Goal: Task Accomplishment & Management: Manage account settings

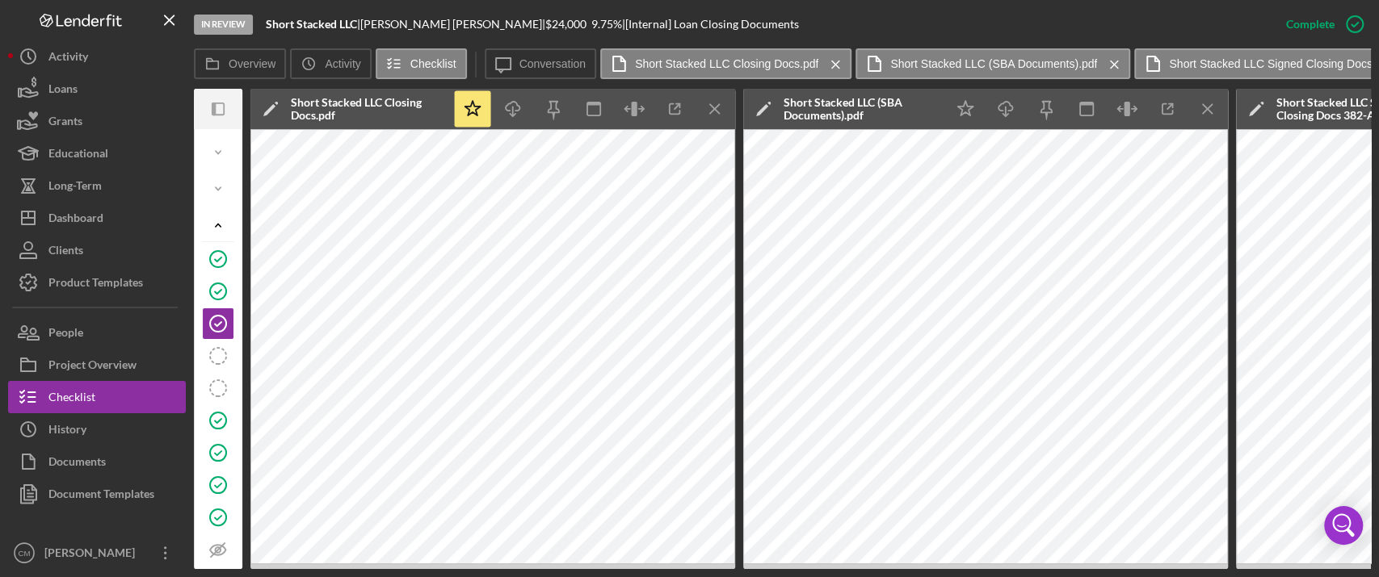
scroll to position [76, 0]
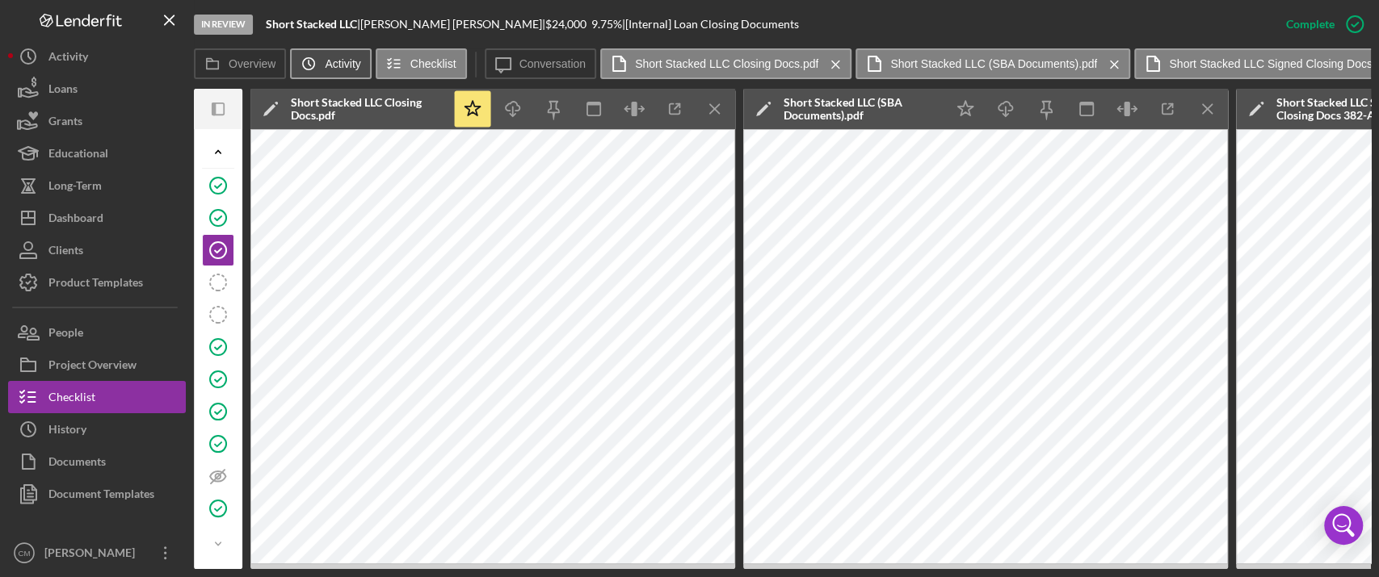
click at [344, 64] on label "Activity" at bounding box center [343, 63] width 36 height 13
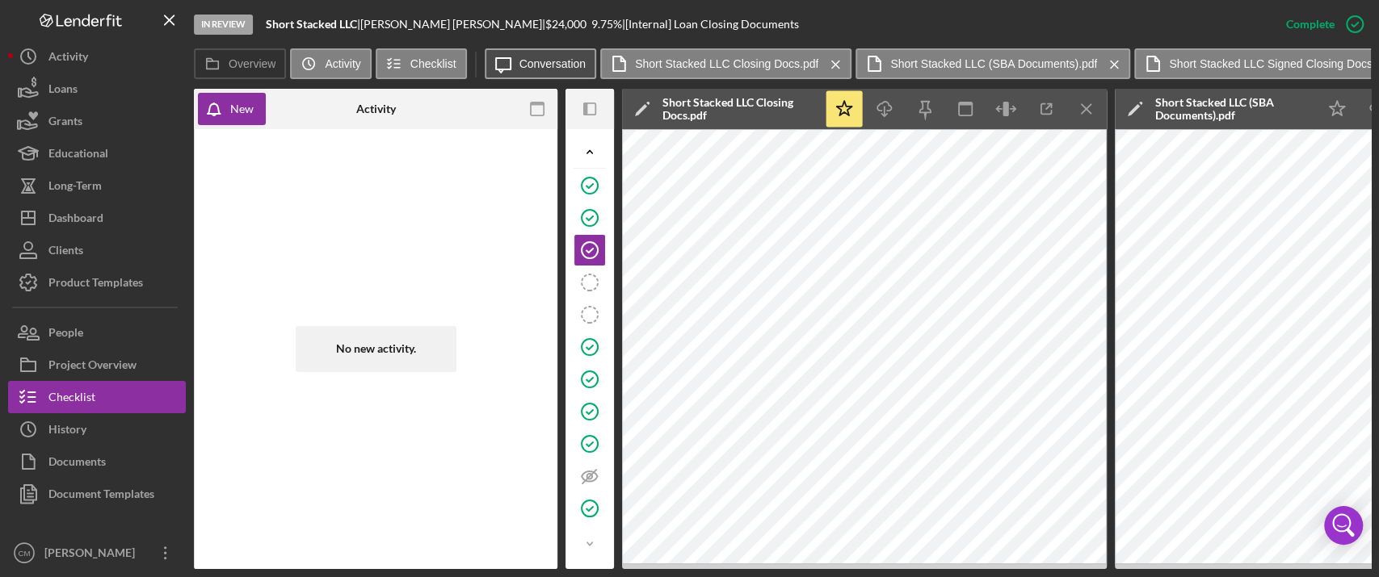
click at [550, 62] on label "Conversation" at bounding box center [552, 63] width 67 height 13
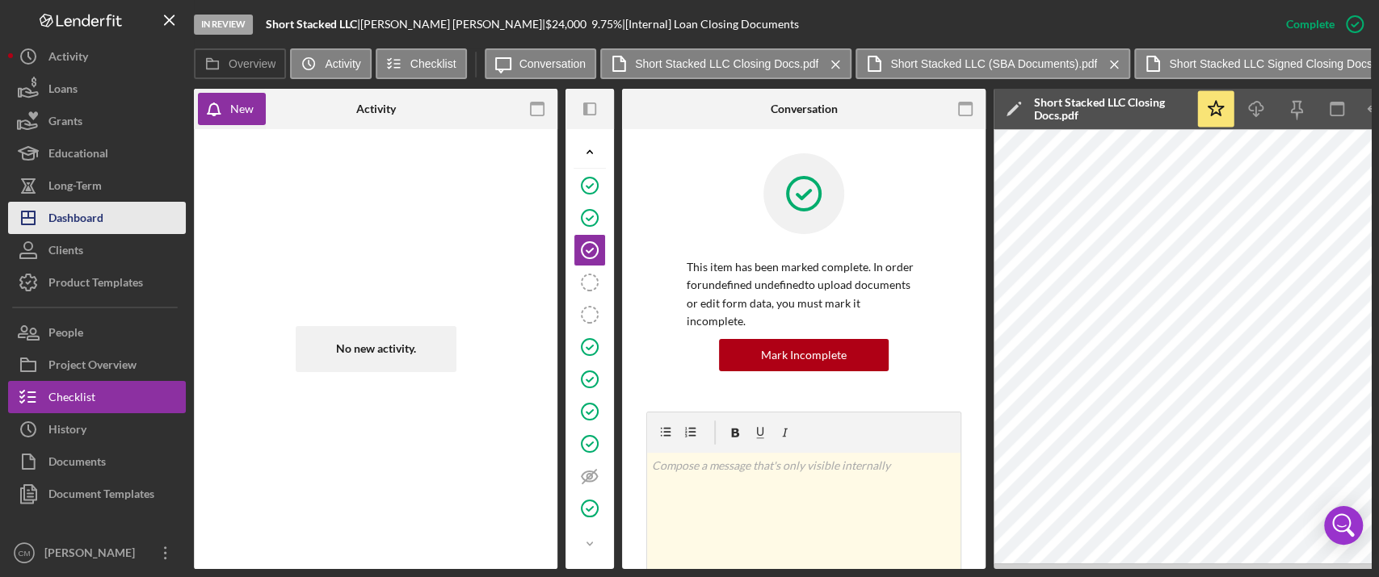
click at [65, 227] on div "Dashboard" at bounding box center [75, 220] width 55 height 36
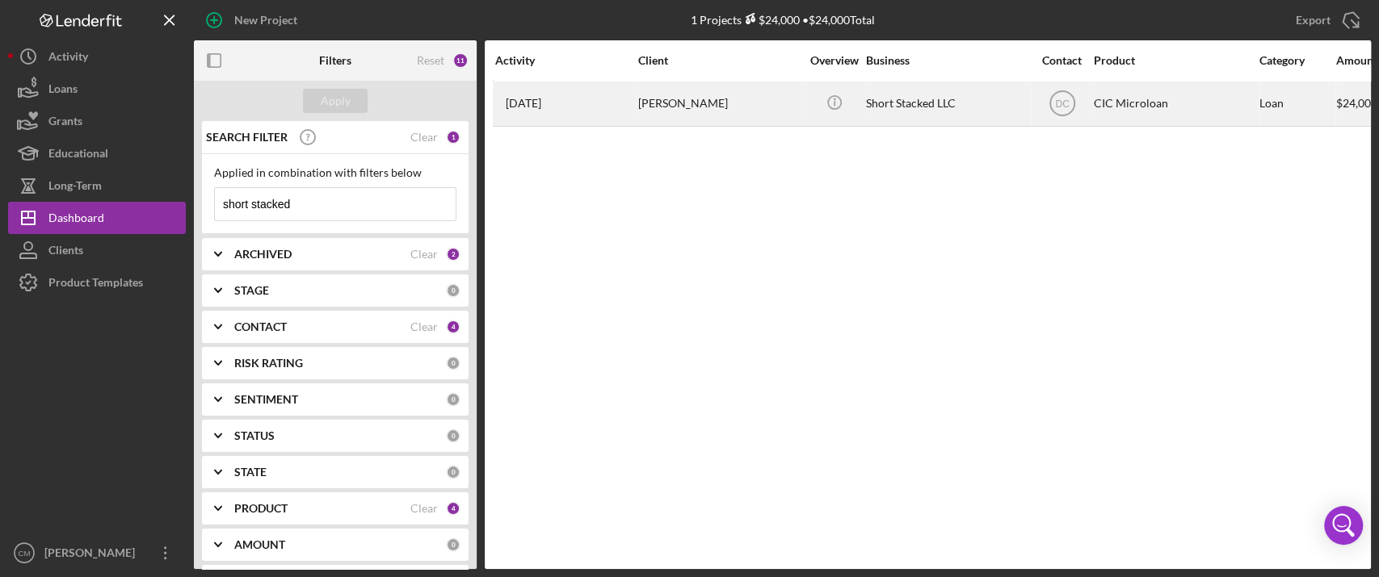
click at [687, 110] on div "[PERSON_NAME]" at bounding box center [719, 103] width 162 height 43
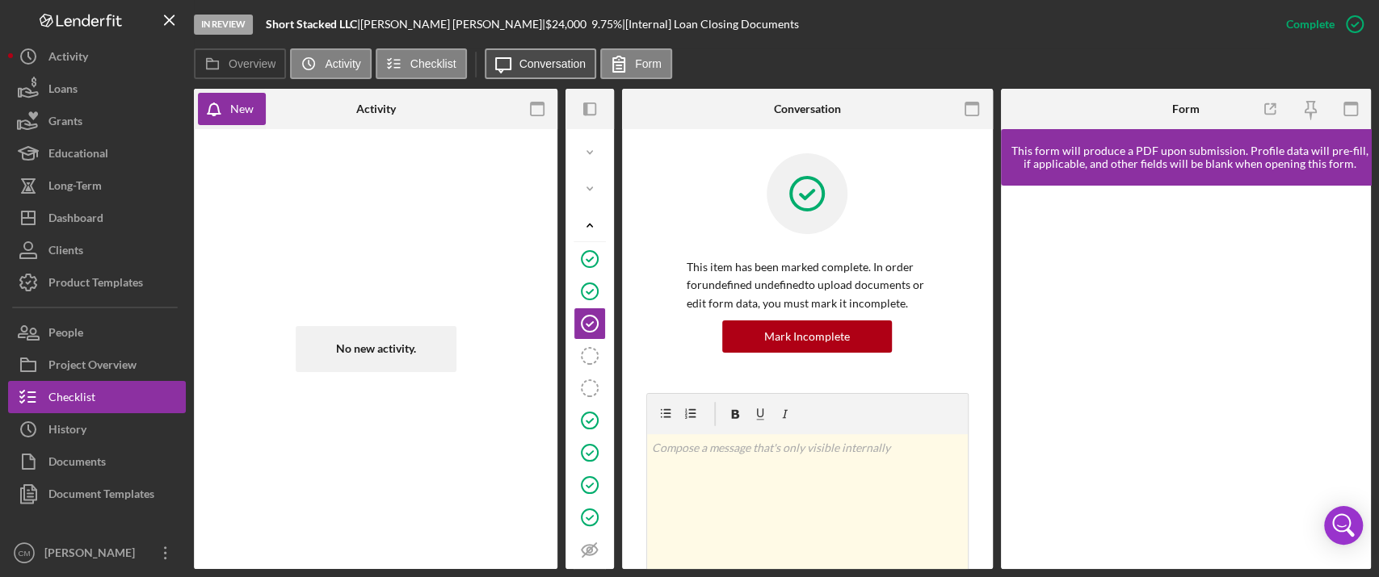
click at [575, 69] on label "Conversation" at bounding box center [552, 63] width 67 height 13
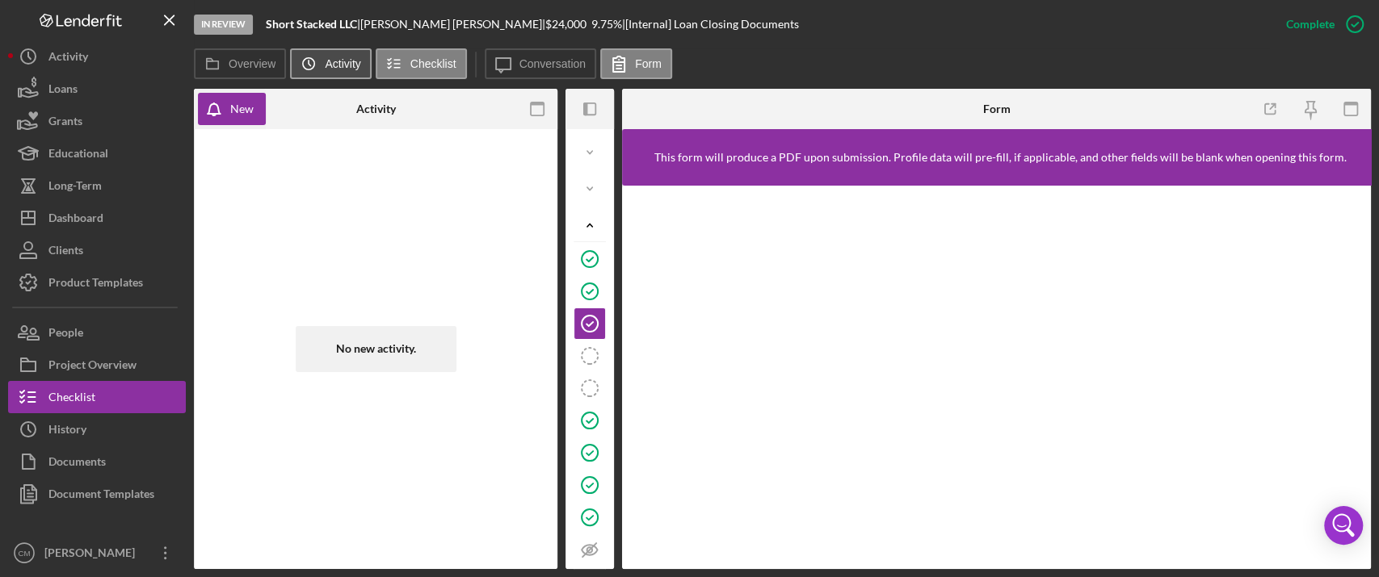
click at [341, 69] on label "Activity" at bounding box center [343, 63] width 36 height 13
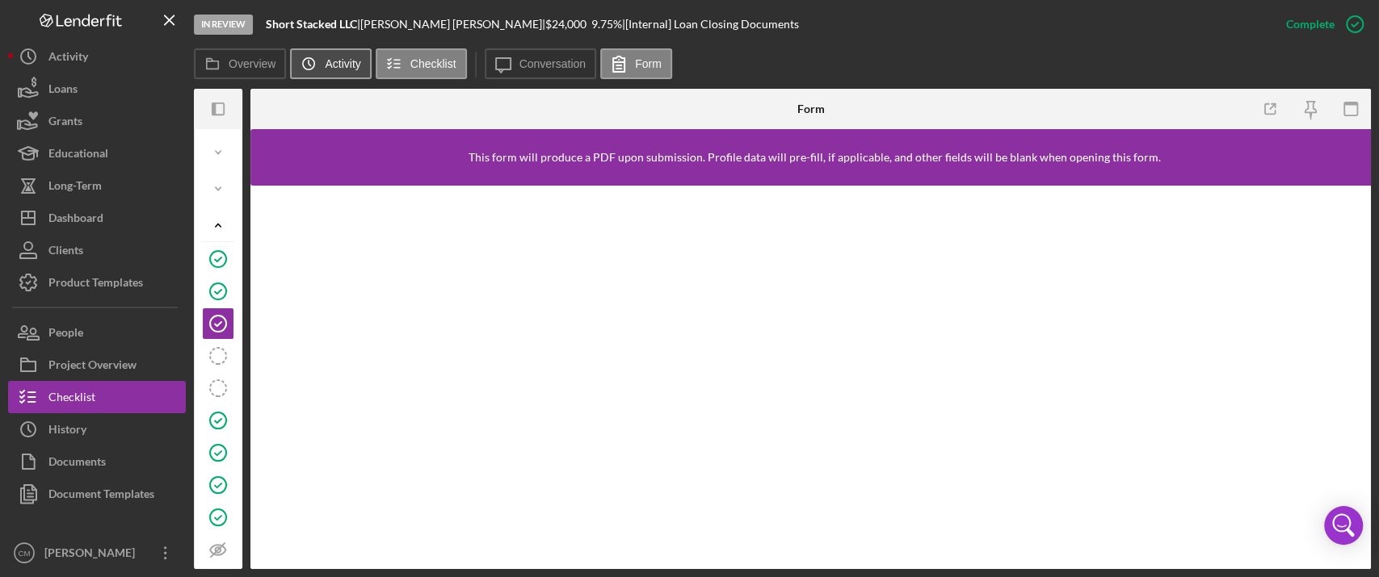
click at [341, 69] on label "Activity" at bounding box center [343, 63] width 36 height 13
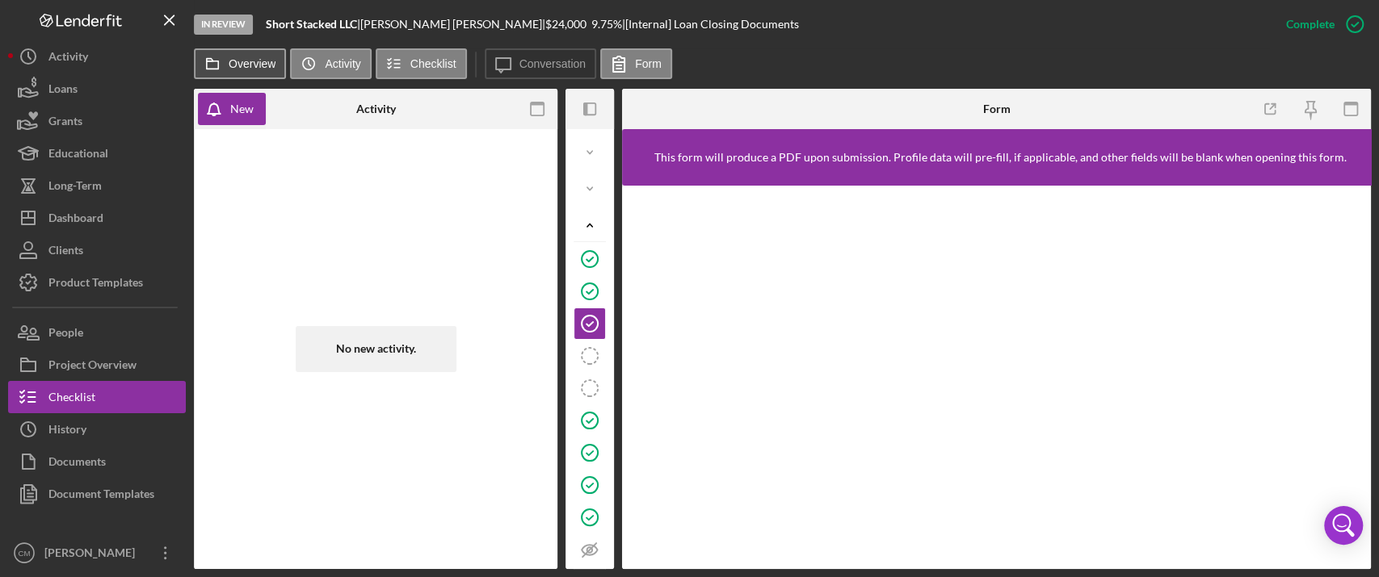
click at [246, 66] on label "Overview" at bounding box center [252, 63] width 47 height 13
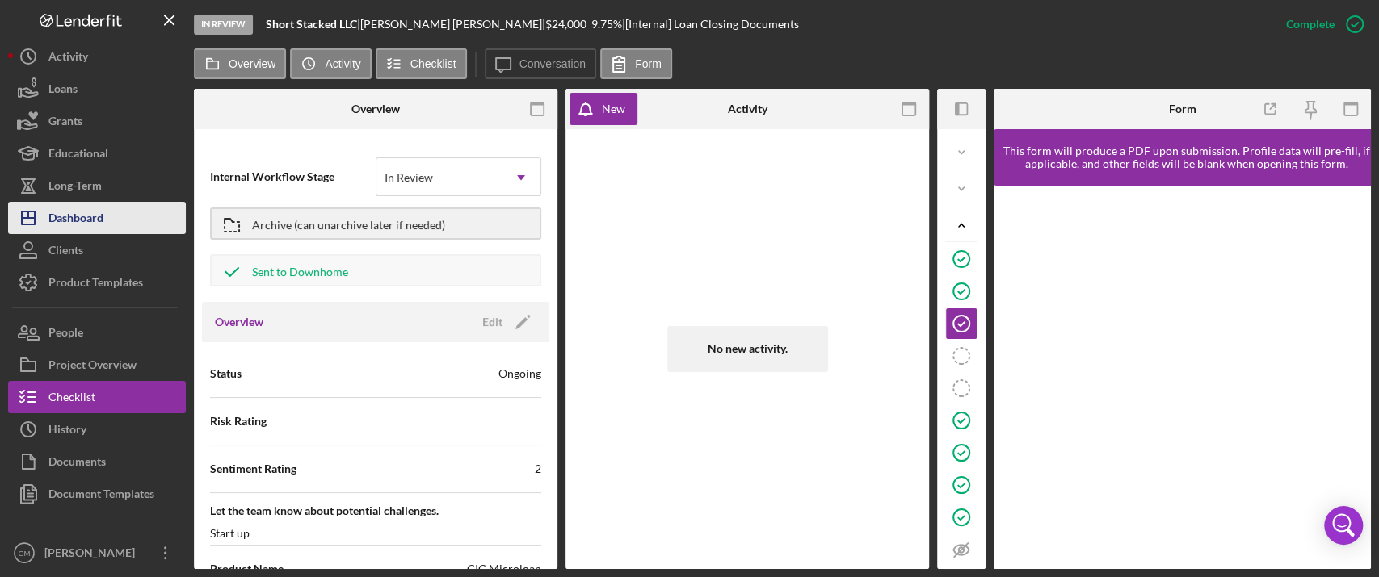
click at [142, 212] on button "Icon/Dashboard Dashboard" at bounding box center [97, 218] width 178 height 32
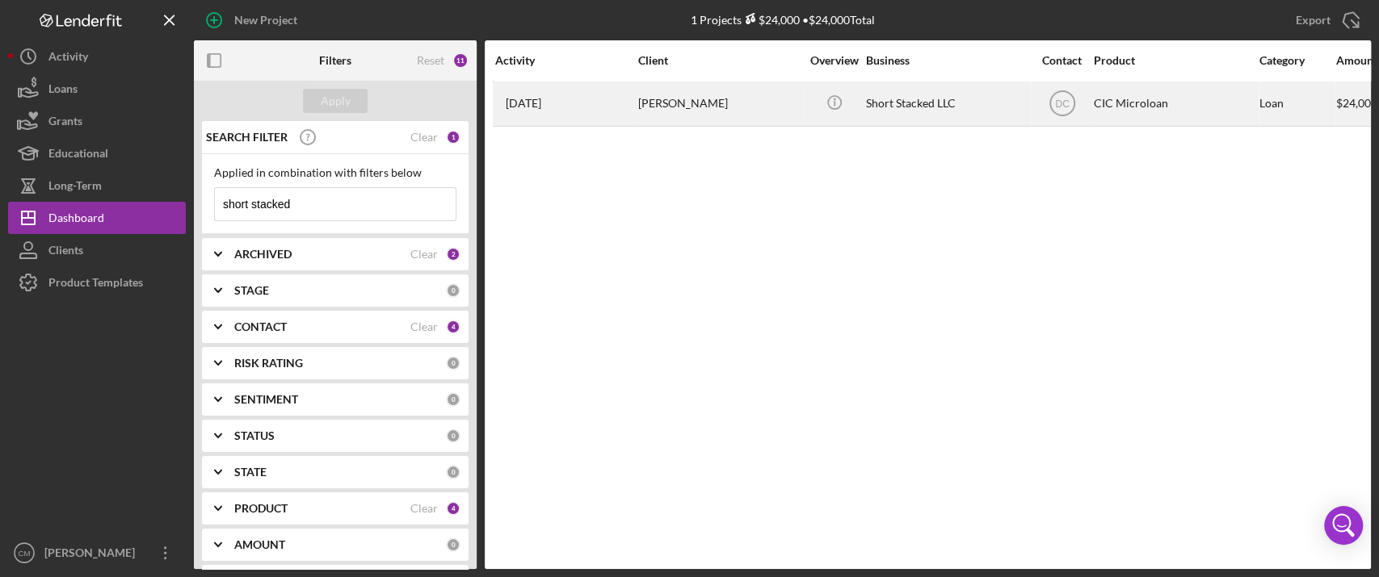
click at [625, 104] on div "[DATE] [PERSON_NAME]" at bounding box center [565, 103] width 141 height 43
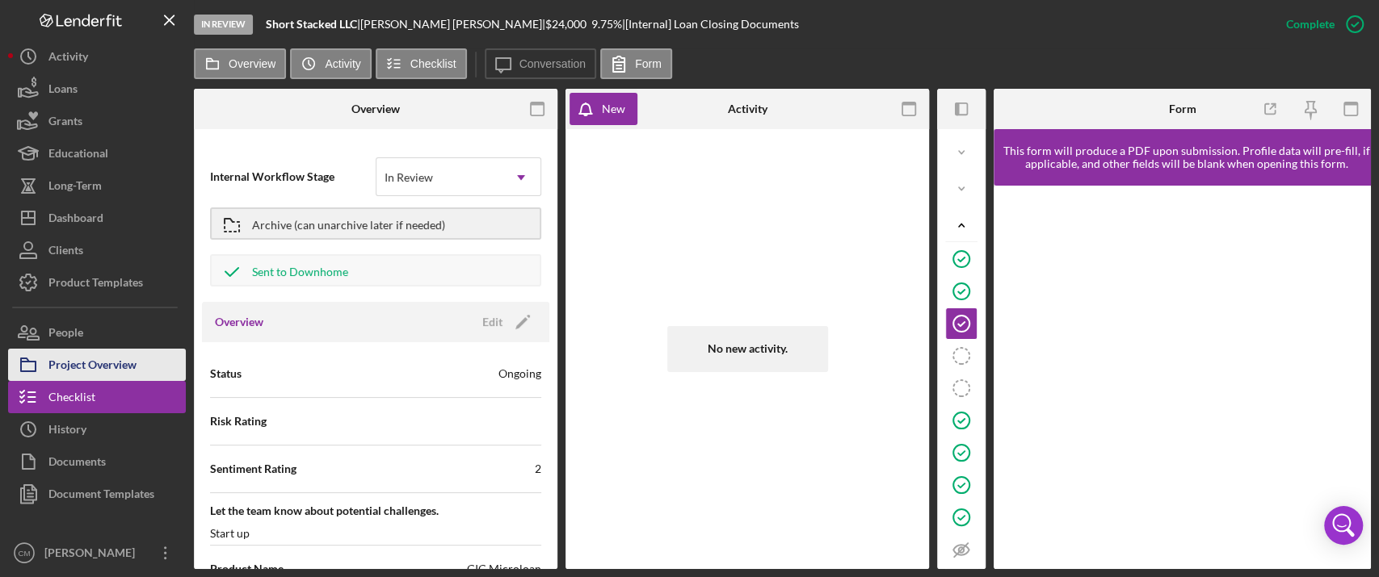
click at [124, 373] on div "Project Overview" at bounding box center [92, 367] width 88 height 36
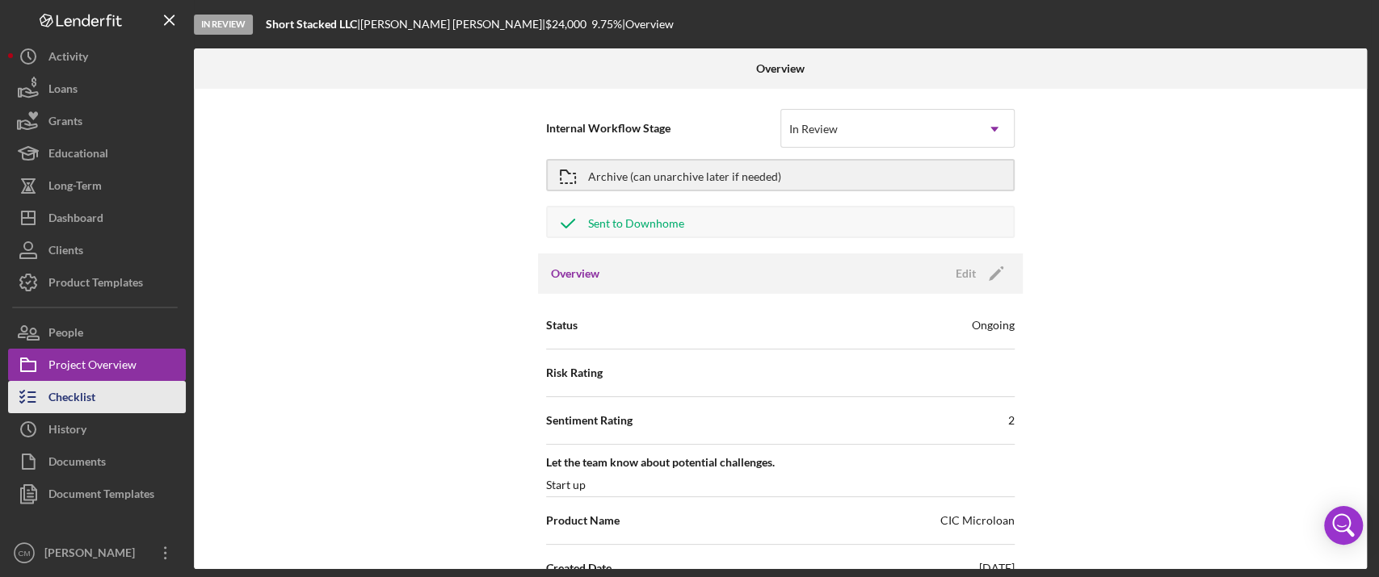
click at [120, 397] on button "Checklist" at bounding box center [97, 397] width 178 height 32
